Goal: Information Seeking & Learning: Find specific page/section

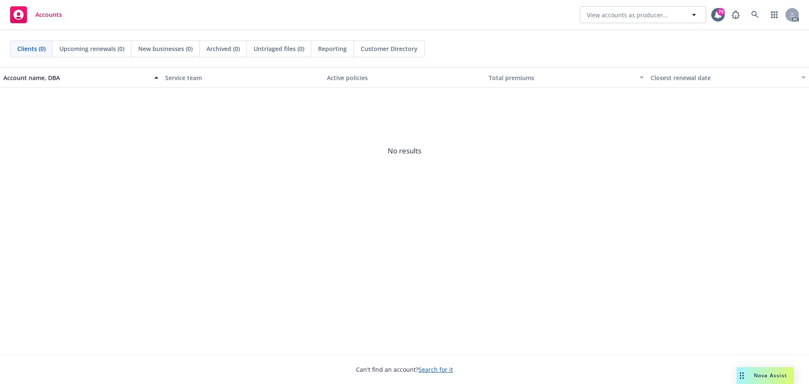
click at [758, 14] on icon at bounding box center [755, 15] width 8 height 8
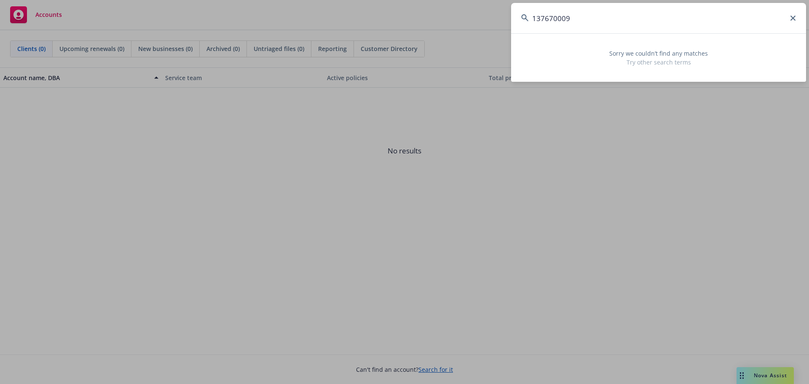
drag, startPoint x: 571, startPoint y: 19, endPoint x: 532, endPoint y: 19, distance: 38.8
click at [532, 19] on input "137670009" at bounding box center [658, 18] width 295 height 30
type input "137670009"
click at [794, 18] on icon at bounding box center [793, 18] width 5 height 5
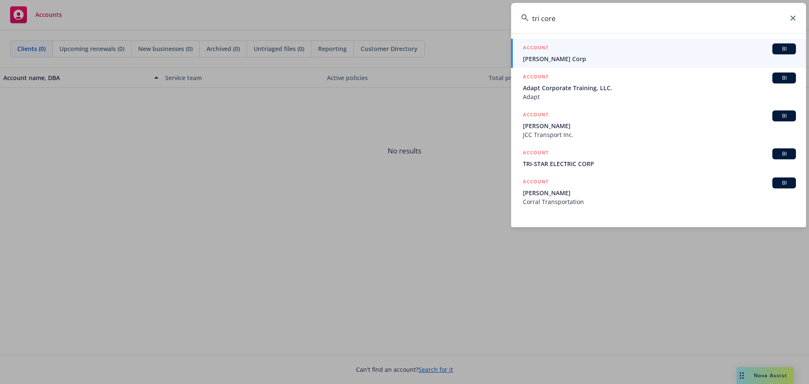
drag, startPoint x: 542, startPoint y: 17, endPoint x: 549, endPoint y: 43, distance: 26.8
click at [542, 17] on input "tri core" at bounding box center [658, 18] width 295 height 30
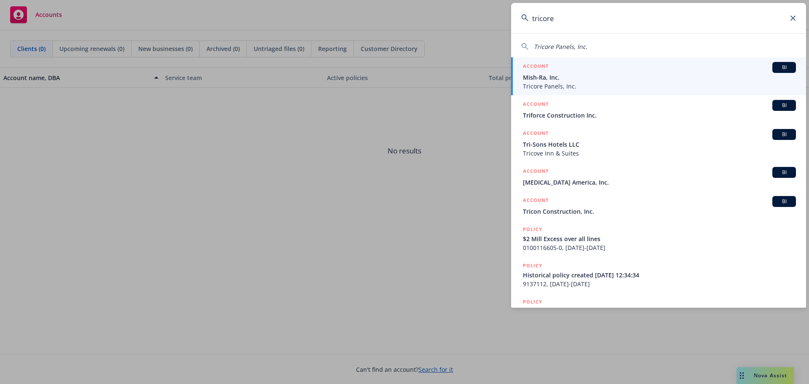
type input "tricore"
click at [555, 80] on span "Mish-Ra, Inc." at bounding box center [659, 77] width 273 height 9
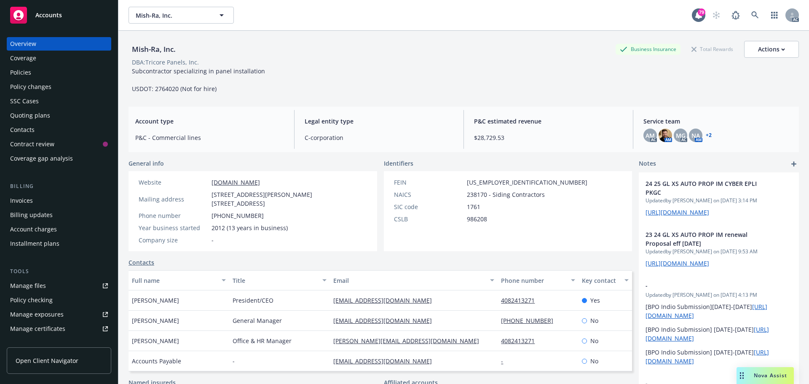
click at [35, 75] on div "Policies" at bounding box center [59, 72] width 98 height 13
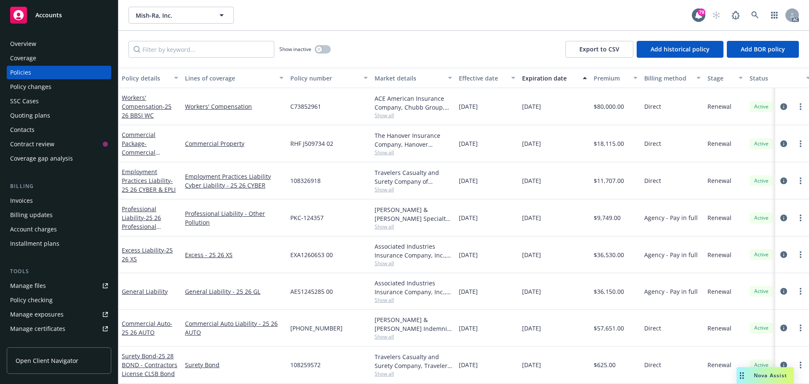
scroll to position [6, 0]
click at [755, 11] on link at bounding box center [755, 15] width 17 height 17
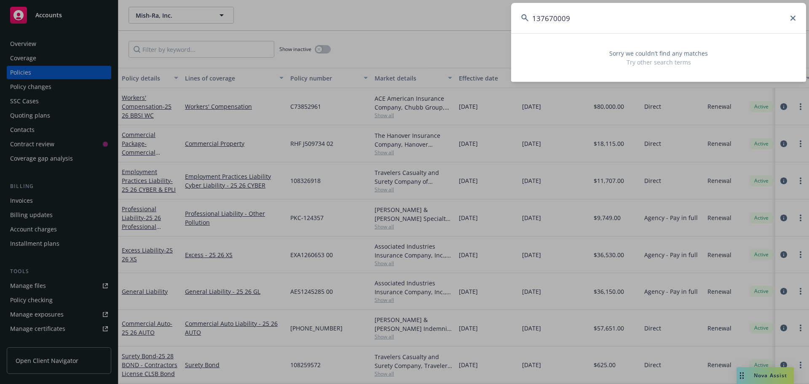
type input "137670009"
click at [791, 18] on icon at bounding box center [793, 18] width 5 height 5
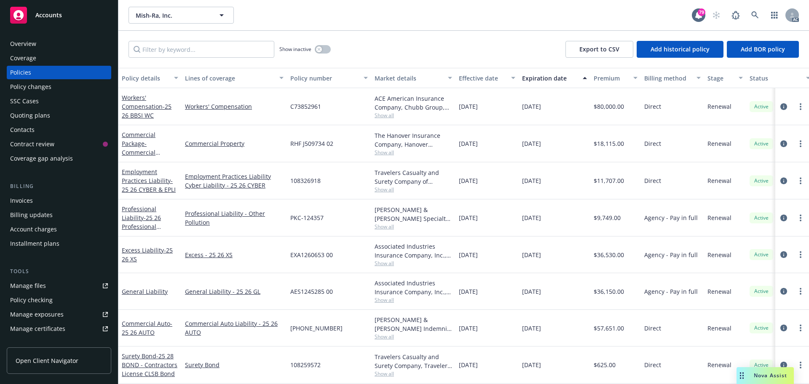
click at [381, 333] on span "Show all" at bounding box center [414, 336] width 78 height 7
click at [780, 324] on icon "circleInformation" at bounding box center [783, 327] width 7 height 7
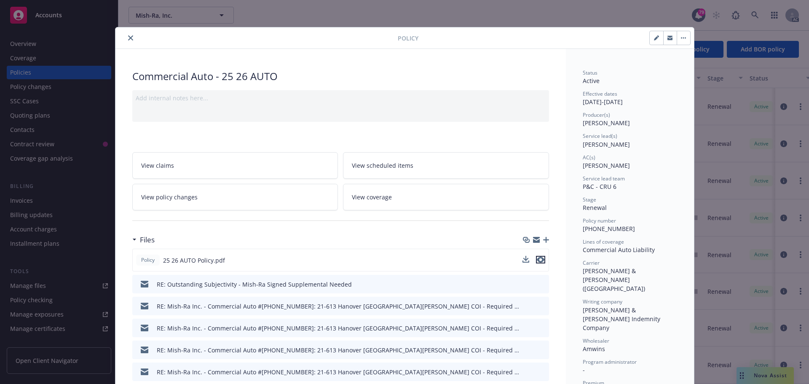
click at [537, 261] on icon "preview file" at bounding box center [541, 260] width 8 height 6
click at [126, 36] on button "close" at bounding box center [131, 38] width 10 height 10
